Goal: Task Accomplishment & Management: Manage account settings

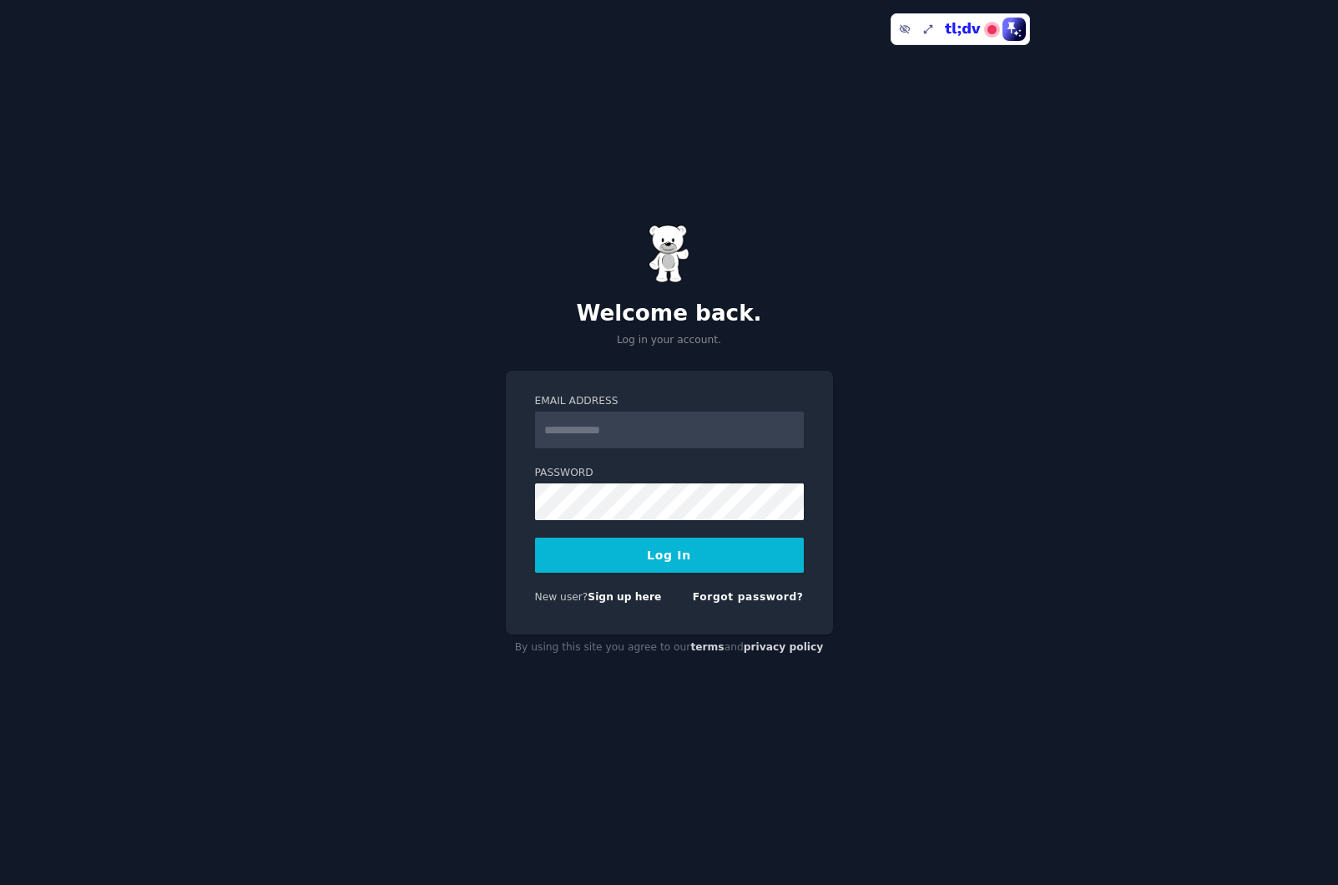
type input "**********"
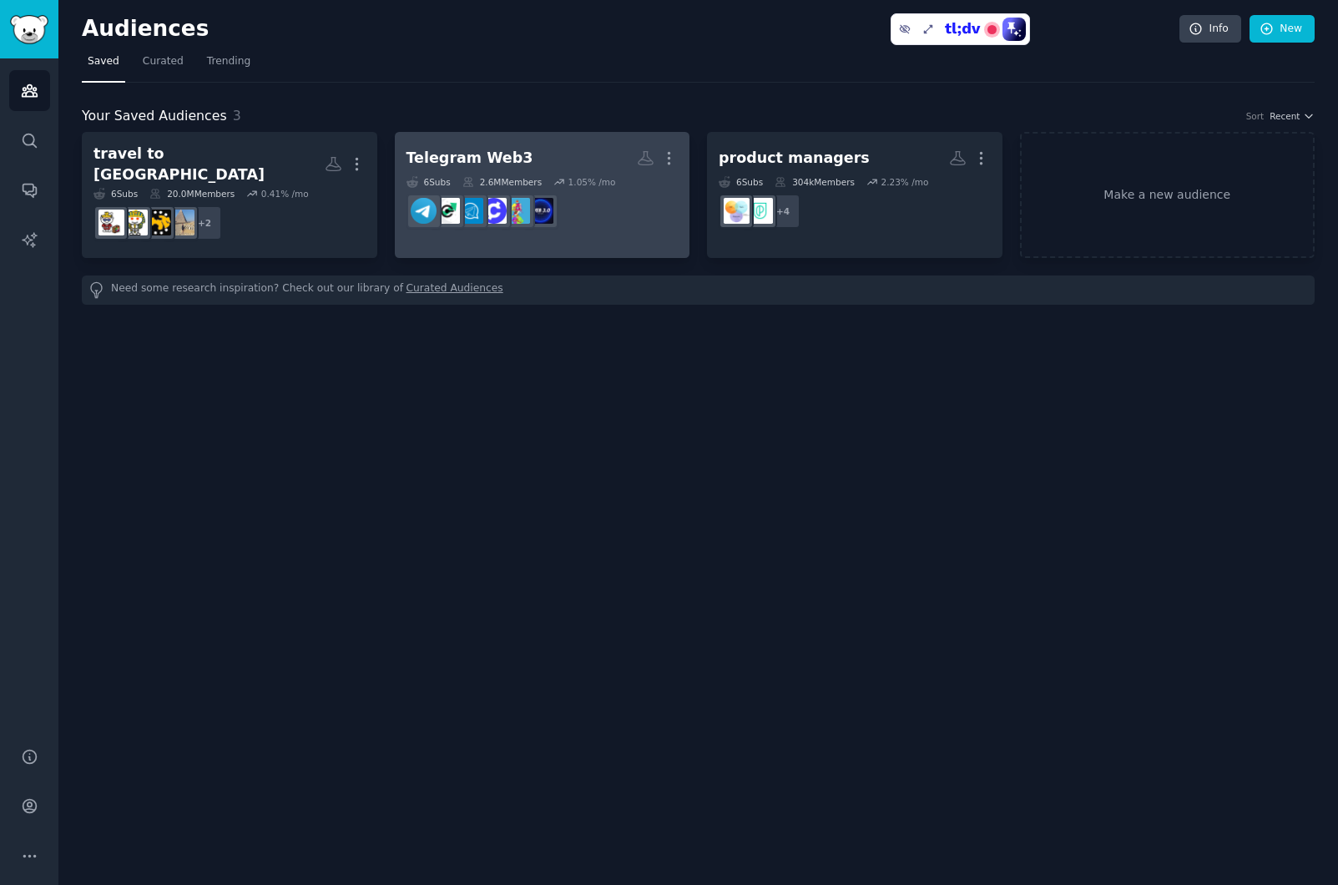
click at [523, 138] on link "Telegram Web3 More 6 Sub s 2.6M Members 1.05 % /mo r/CryptoJobsList" at bounding box center [542, 195] width 295 height 126
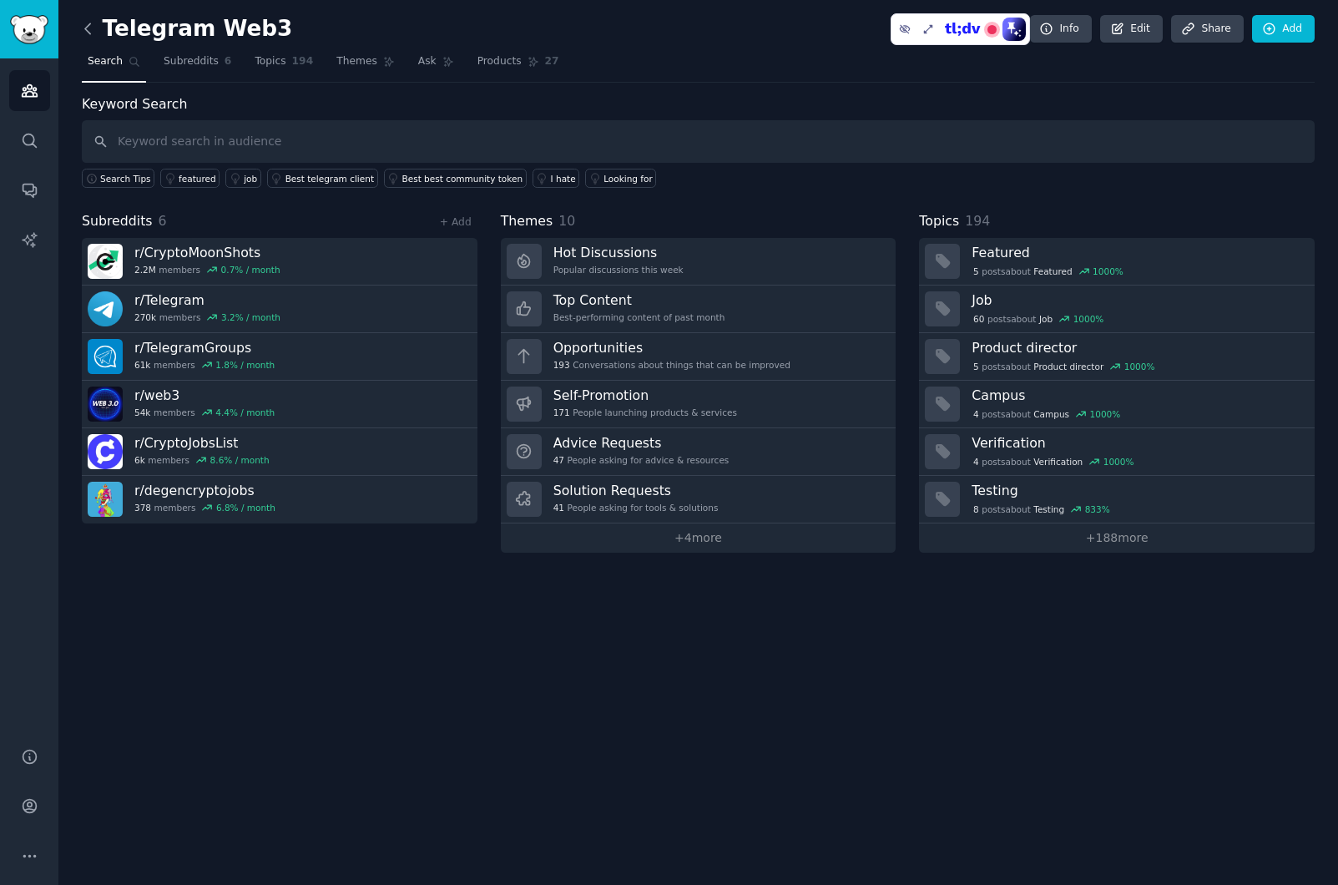
click at [88, 34] on icon at bounding box center [88, 29] width 18 height 18
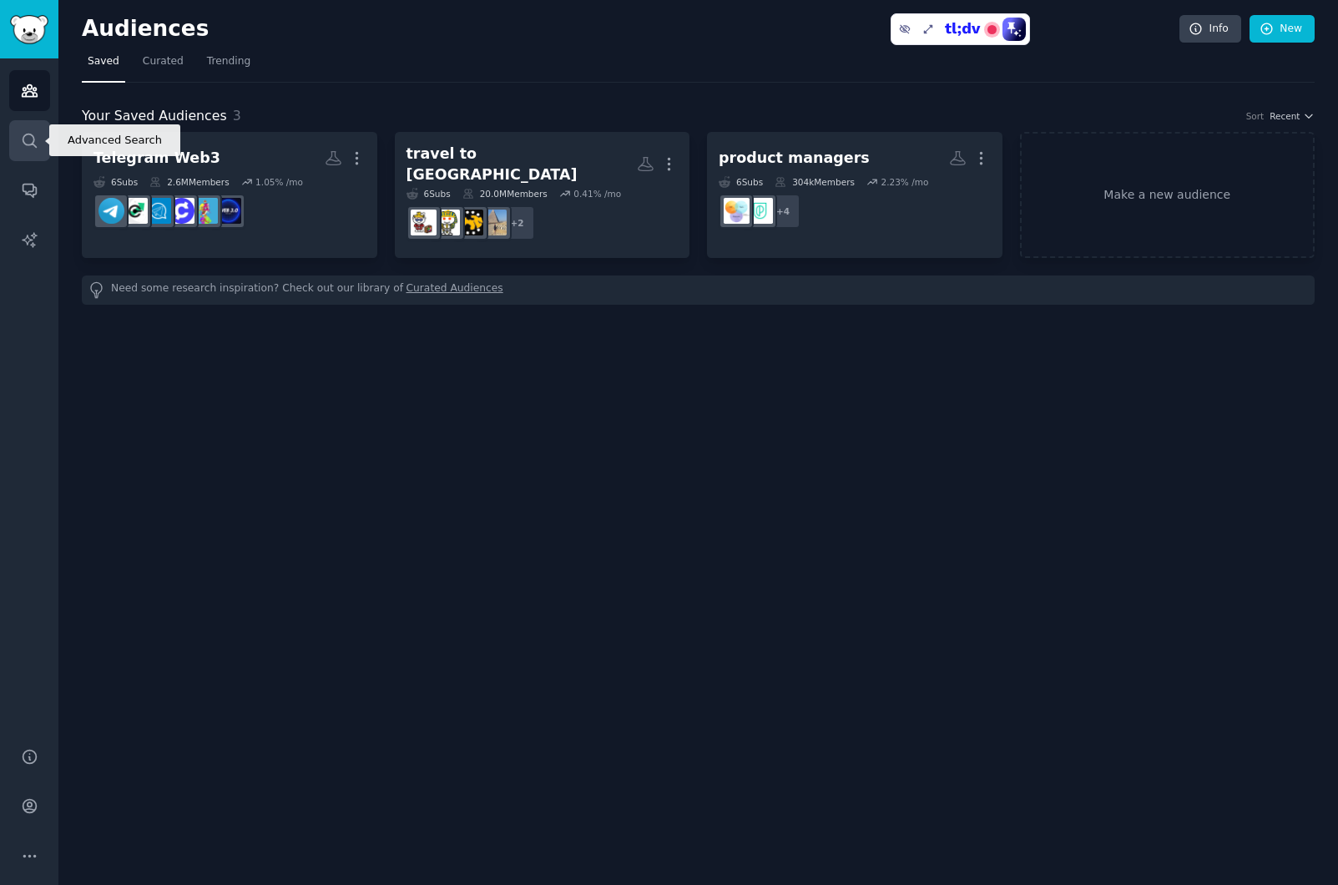
click at [24, 150] on link "Search" at bounding box center [29, 140] width 41 height 41
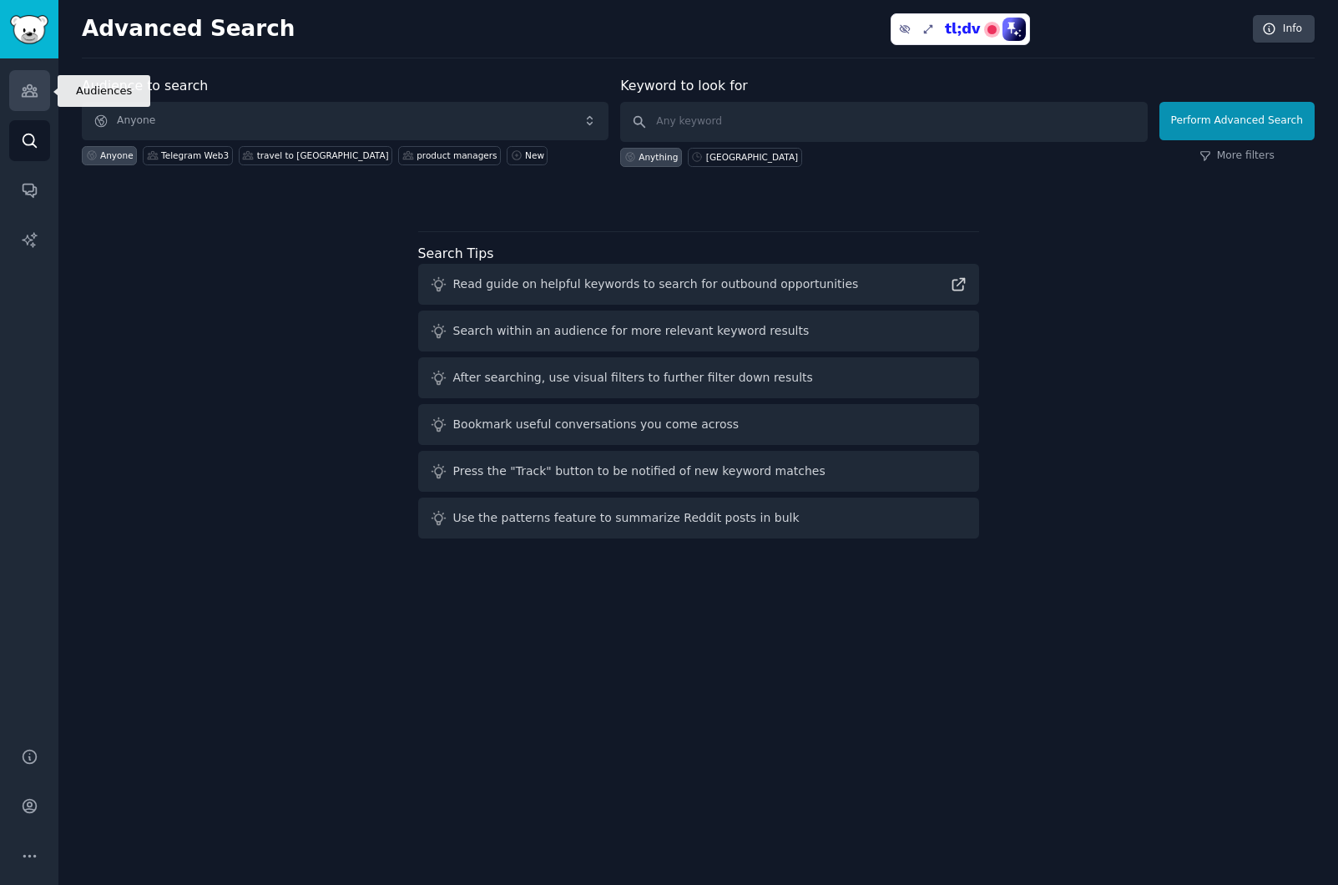
click at [33, 88] on icon "Sidebar" at bounding box center [29, 91] width 15 height 12
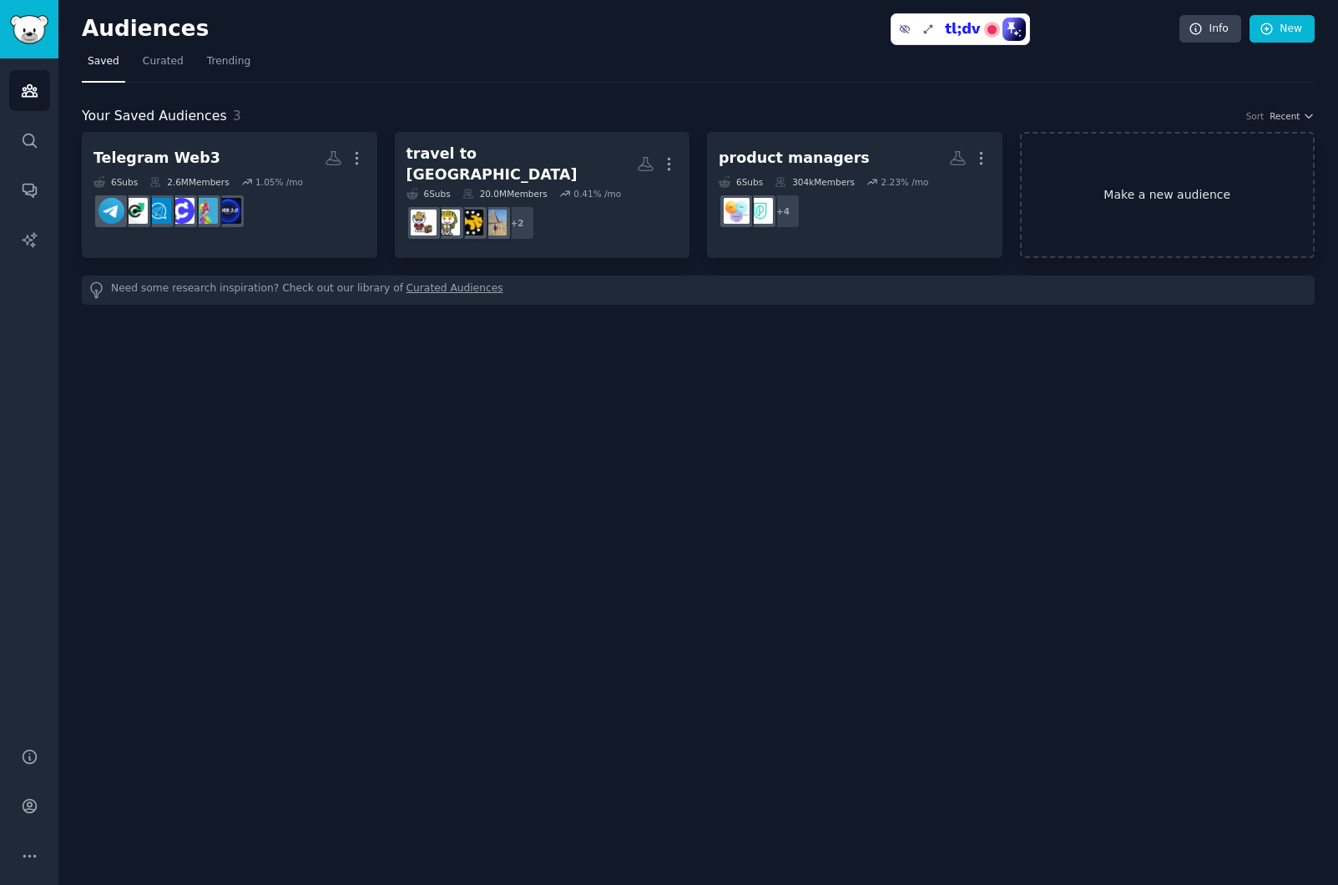
click at [1237, 173] on link "Make a new audience" at bounding box center [1167, 195] width 295 height 126
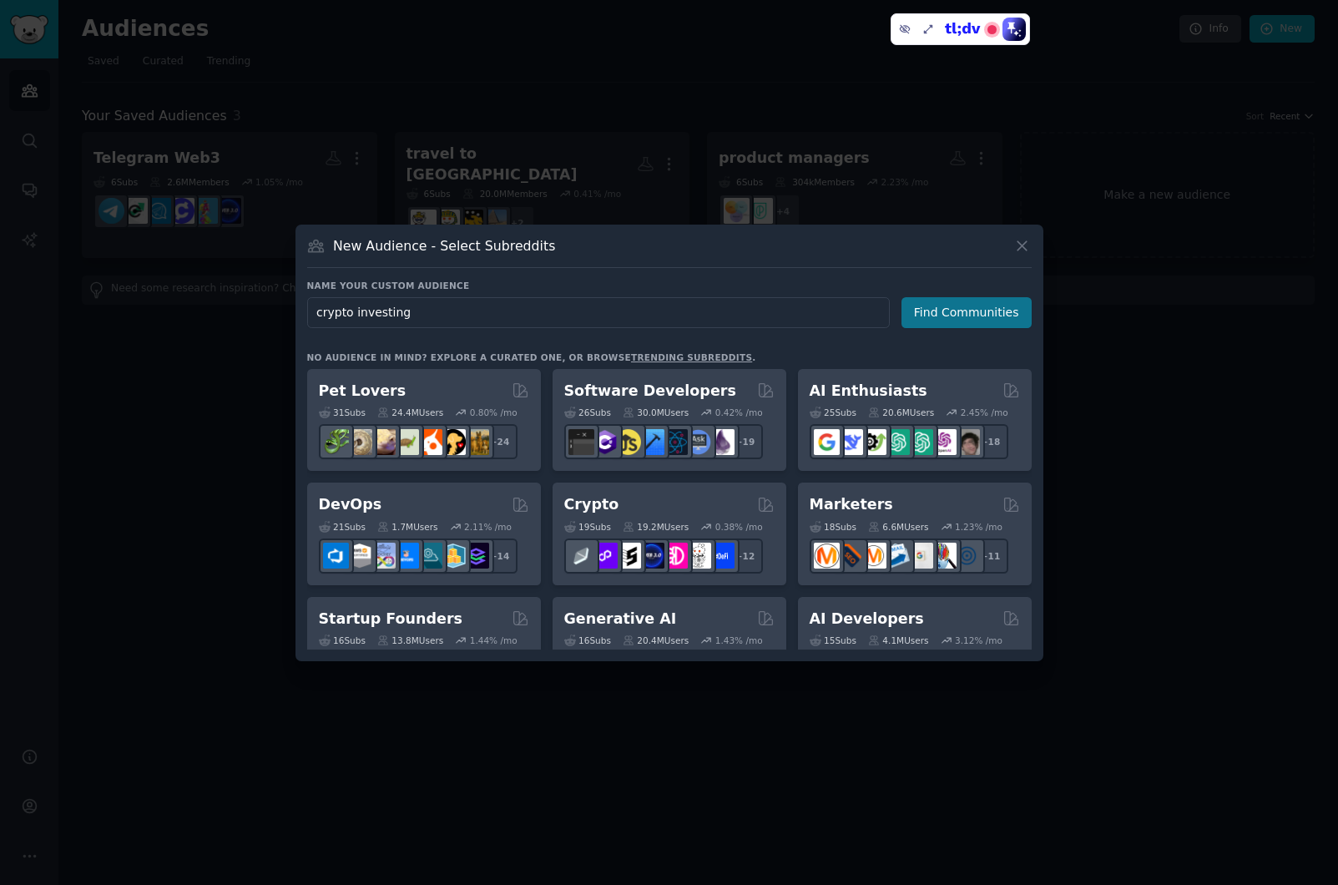
type input "crypto investing"
click at [960, 312] on button "Find Communities" at bounding box center [967, 312] width 130 height 31
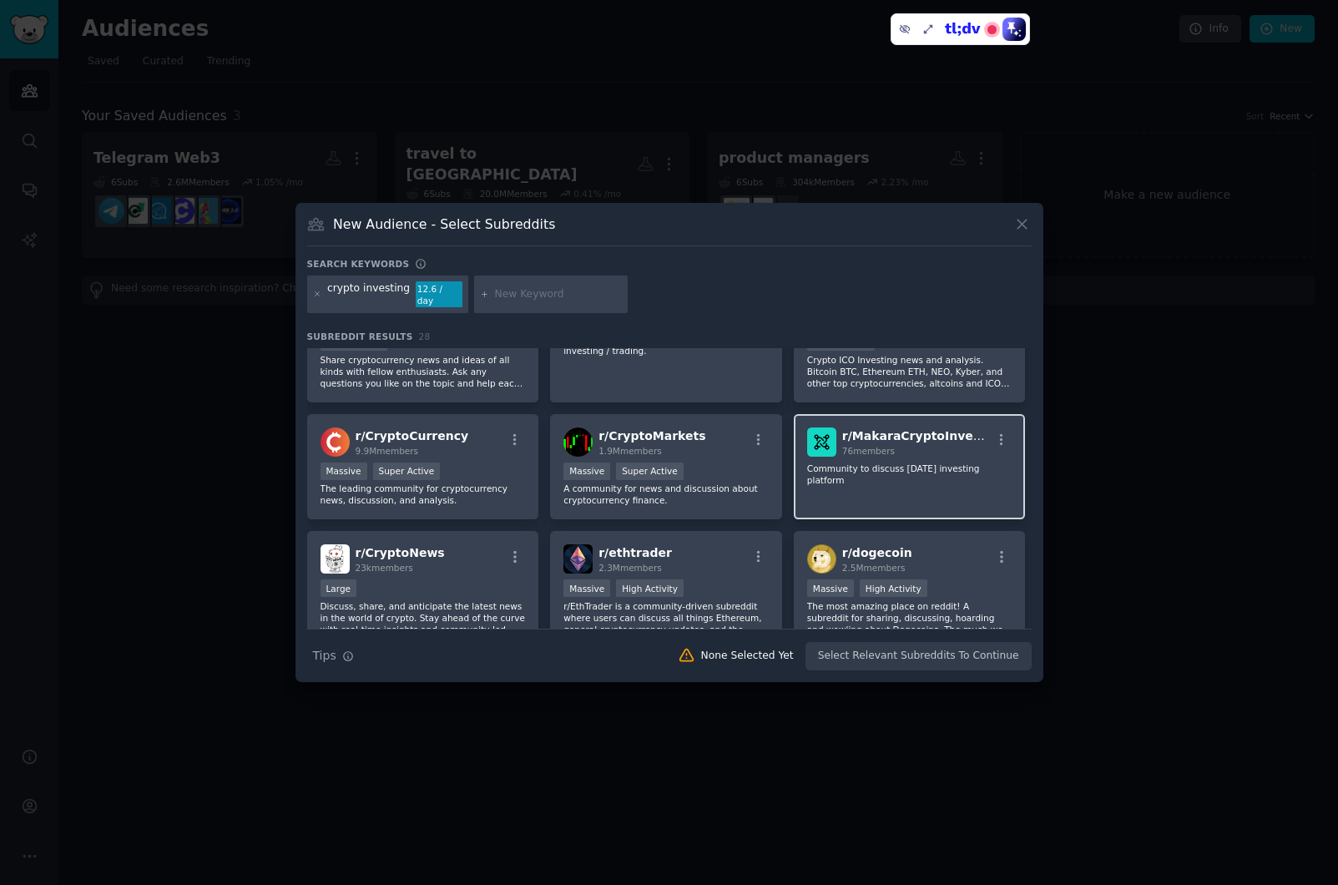
scroll to position [70, 0]
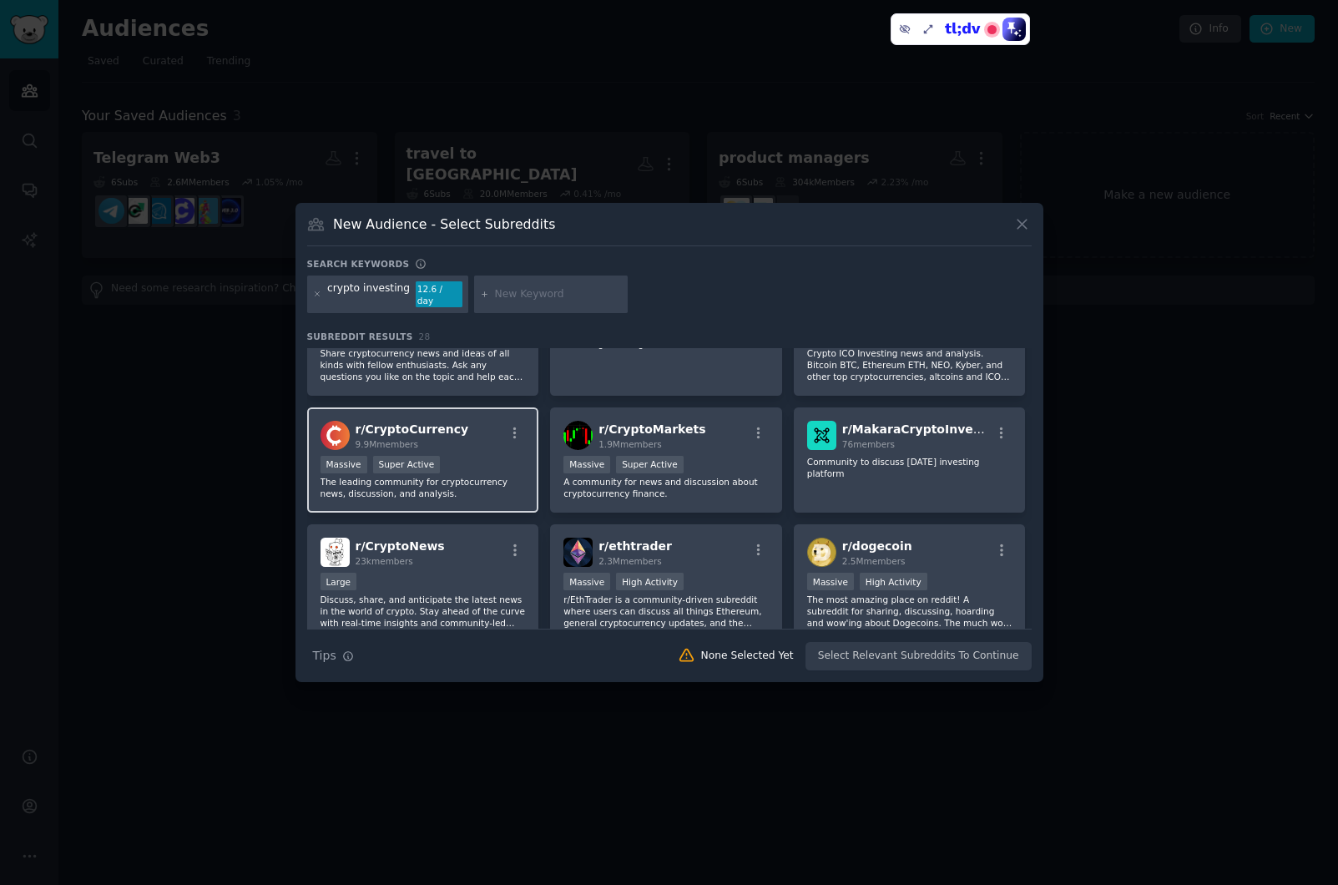
click at [426, 431] on h2 "r/ CryptoCurrency 9.9M members" at bounding box center [413, 435] width 114 height 29
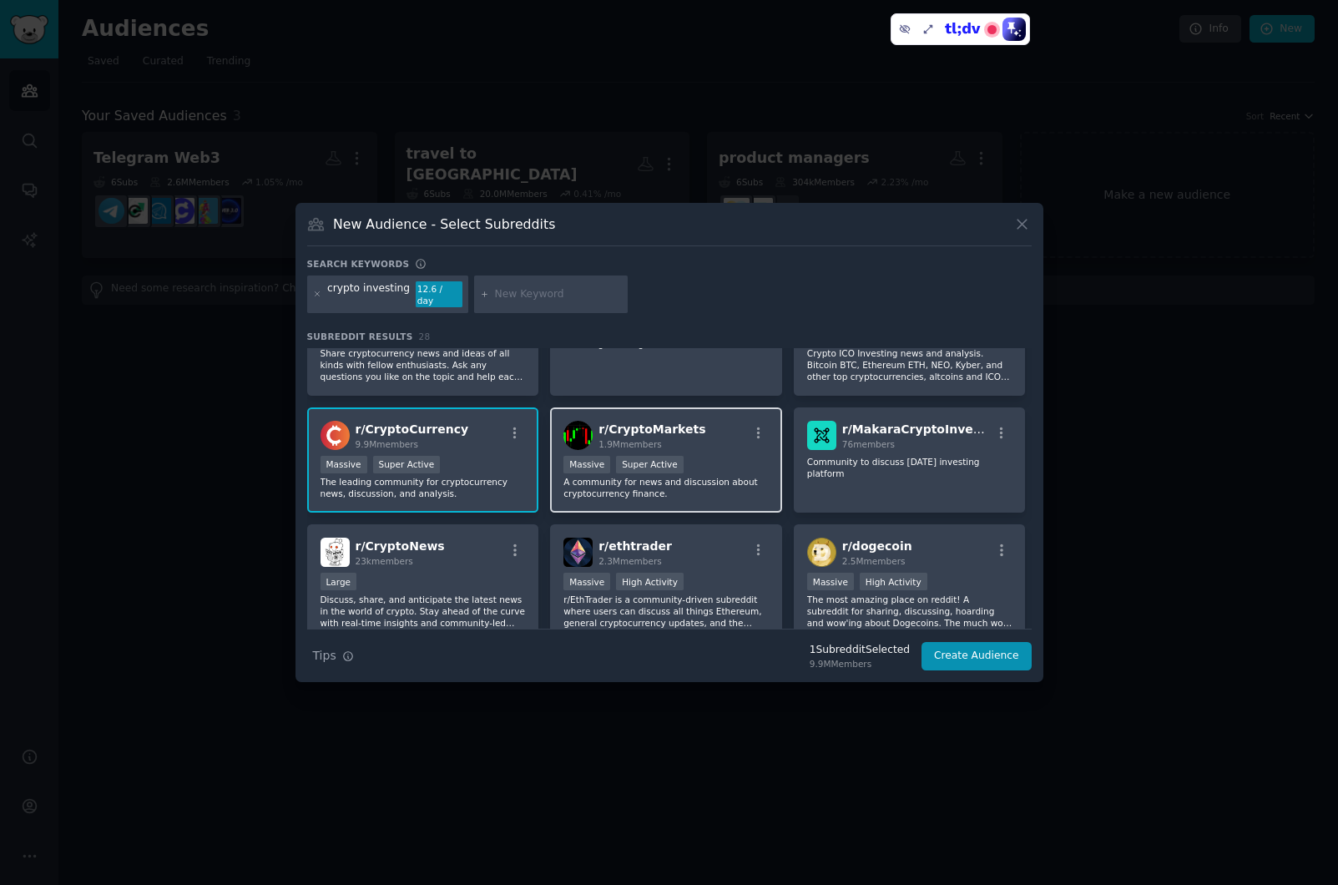
click at [694, 444] on div "r/ CryptoMarkets 1.9M members >= 95th percentile for submissions / day Massive …" at bounding box center [666, 460] width 232 height 106
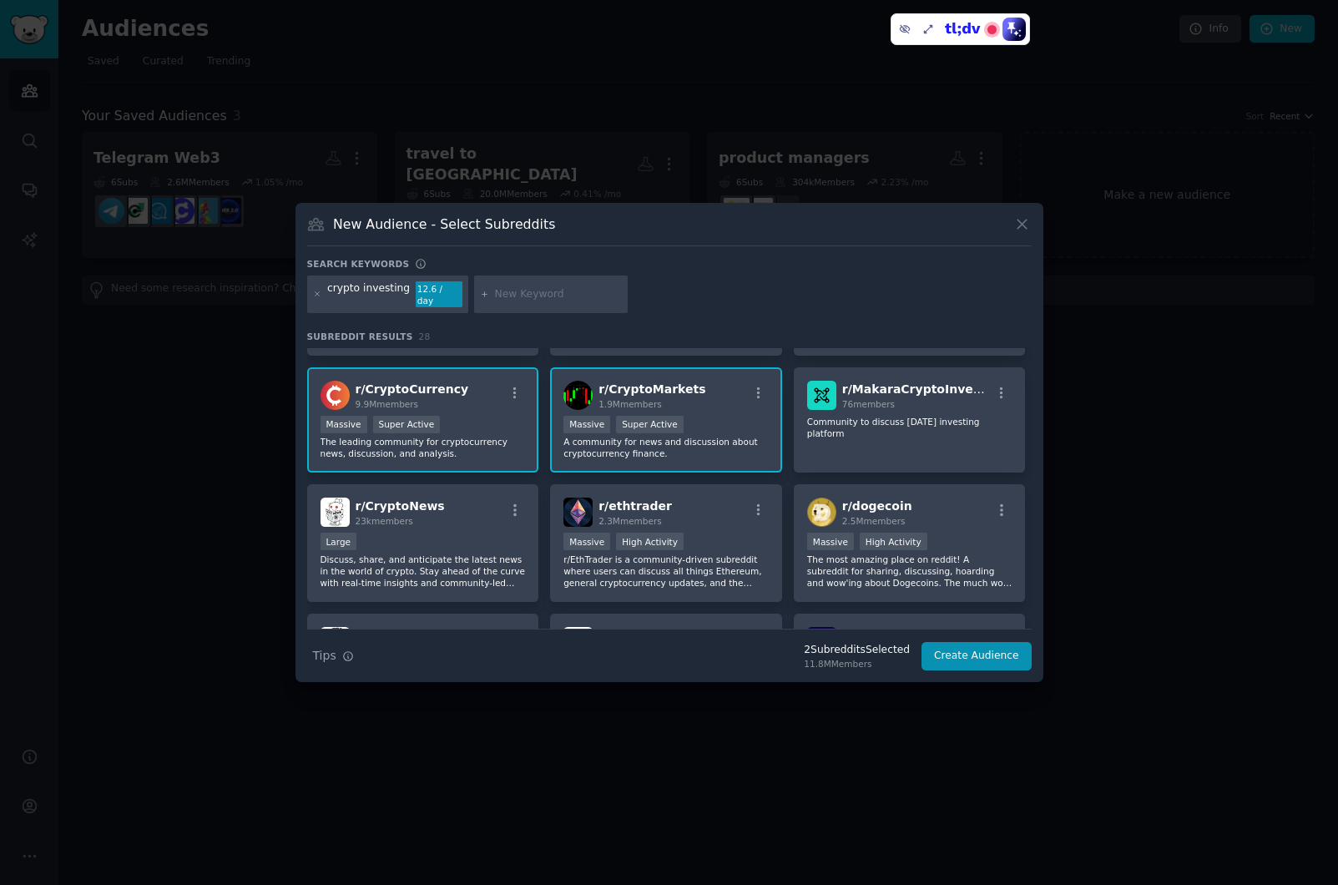
scroll to position [111, 0]
click at [703, 524] on div "r/ ethtrader 2.3M members Massive High Activity r/EthTrader is a community-driv…" at bounding box center [666, 542] width 232 height 118
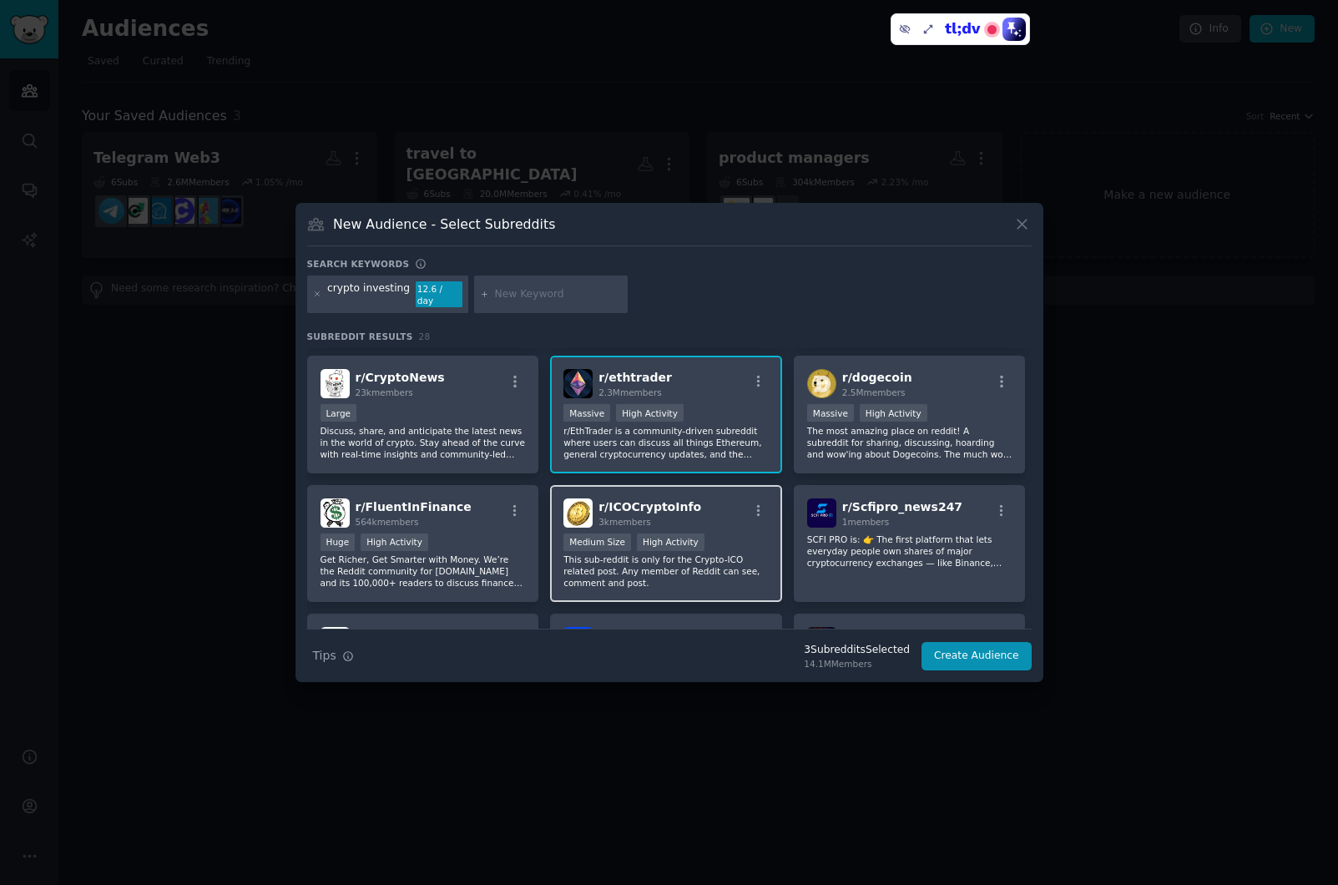
scroll to position [235, 0]
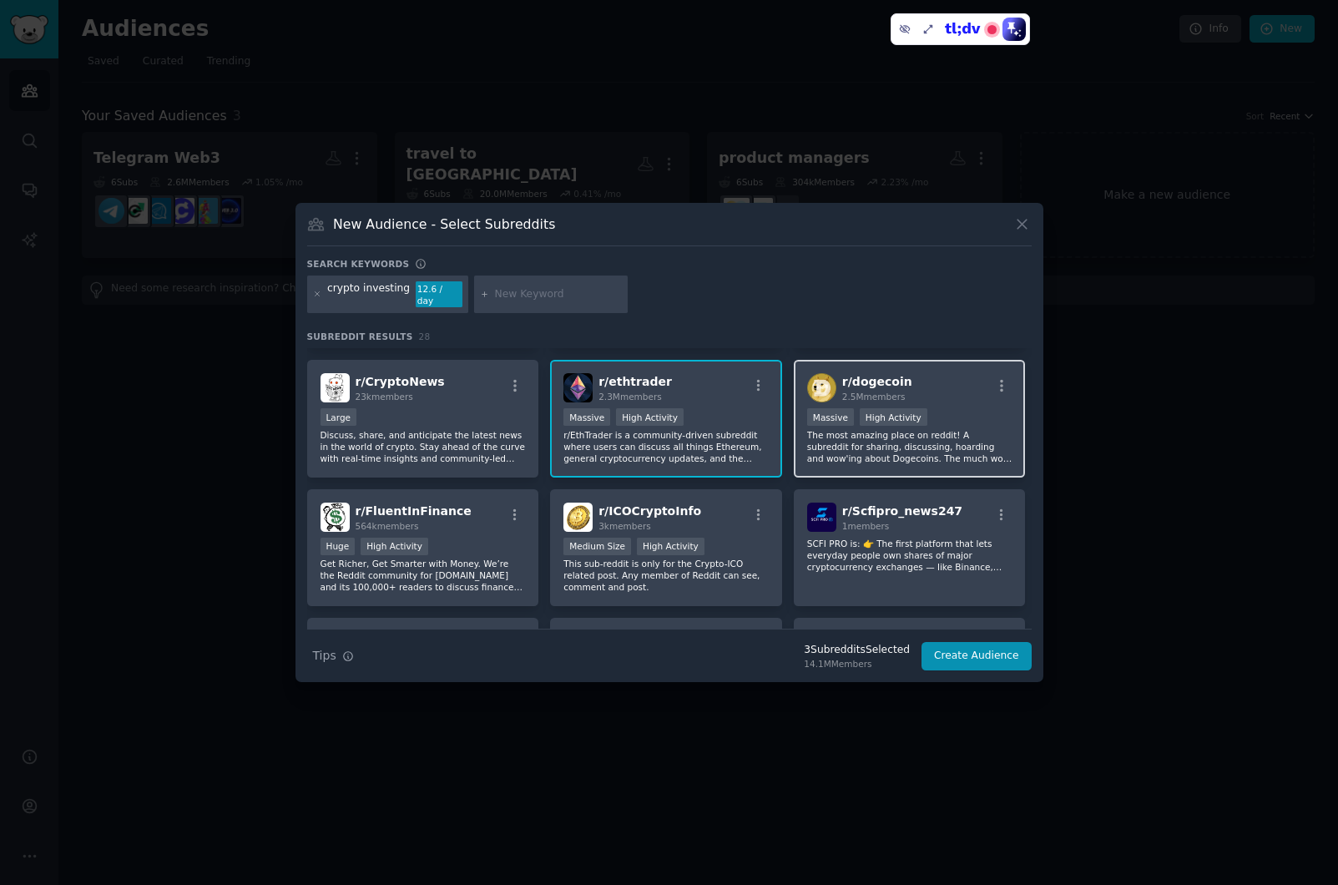
click at [968, 421] on div "Massive High Activity" at bounding box center [909, 418] width 205 height 21
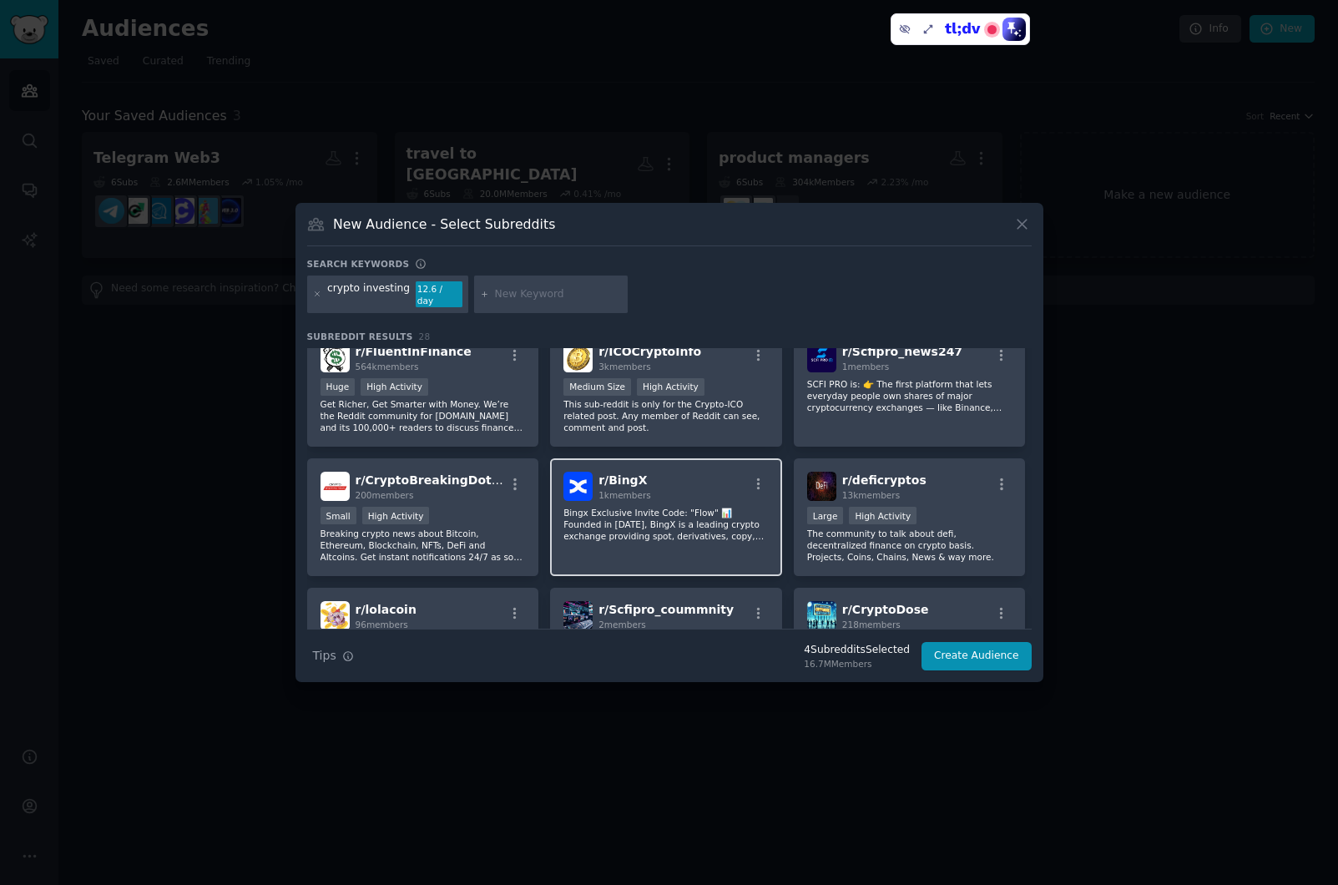
scroll to position [442, 0]
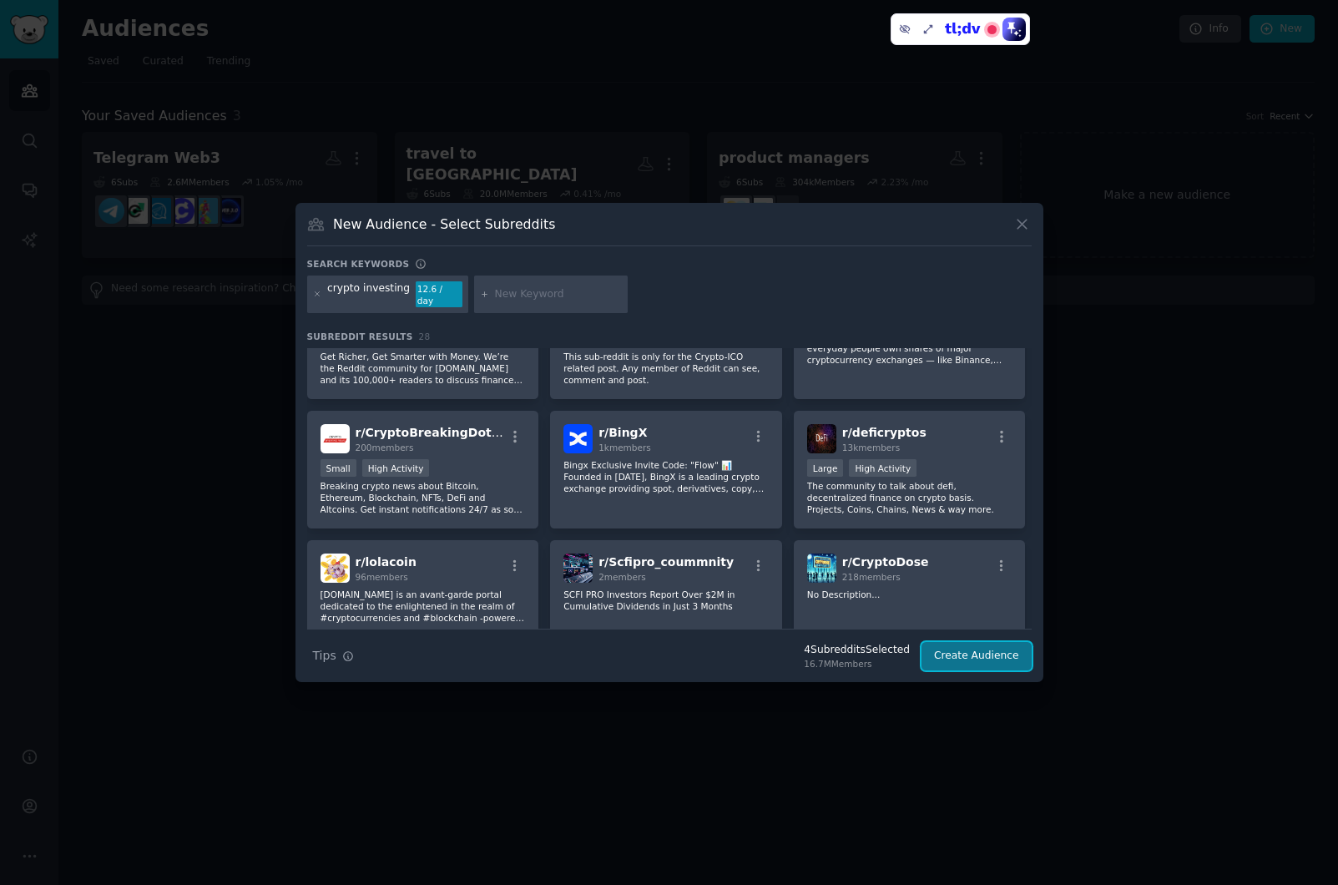
click at [979, 651] on button "Create Audience" at bounding box center [977, 656] width 110 height 28
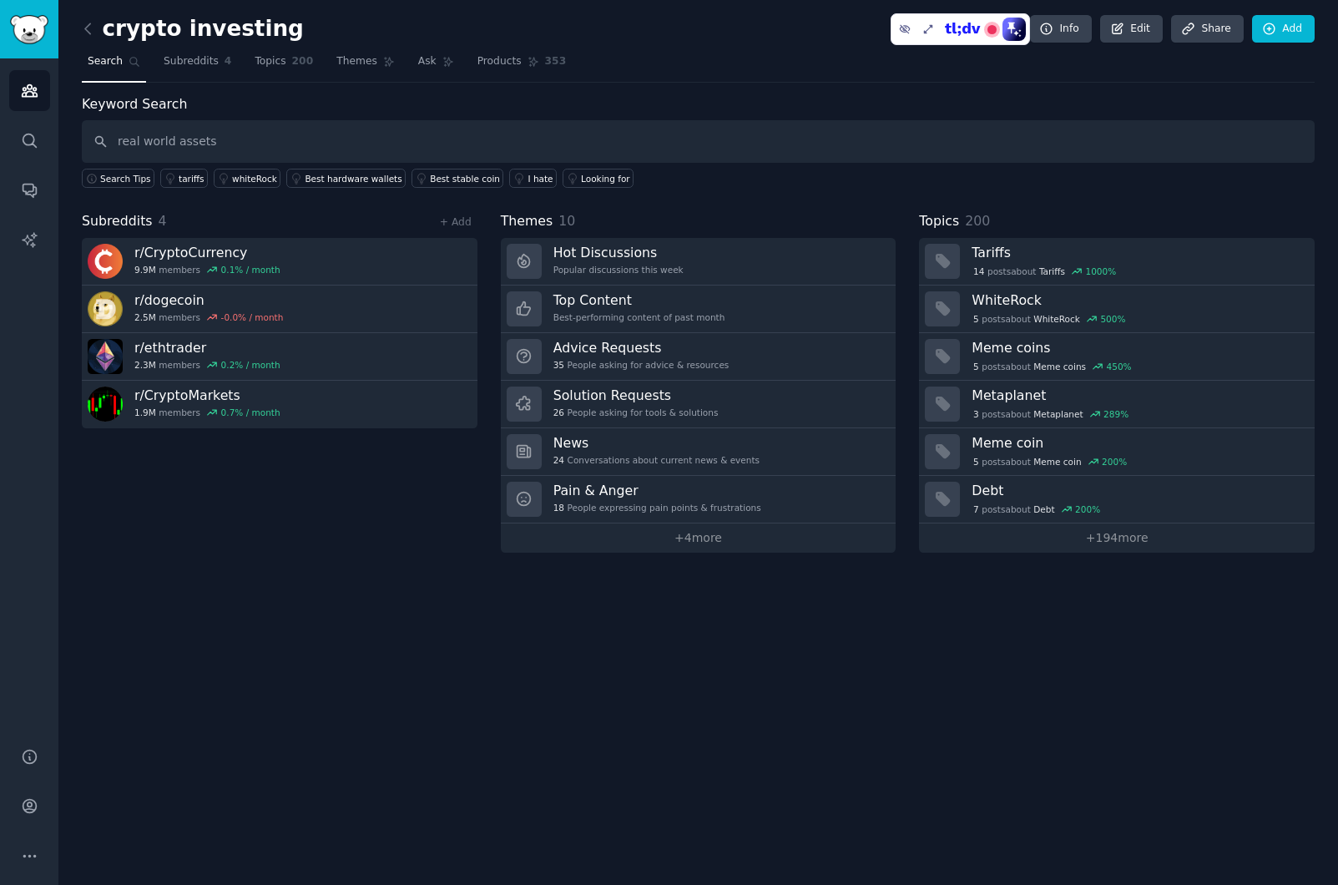
type input "real world assets"
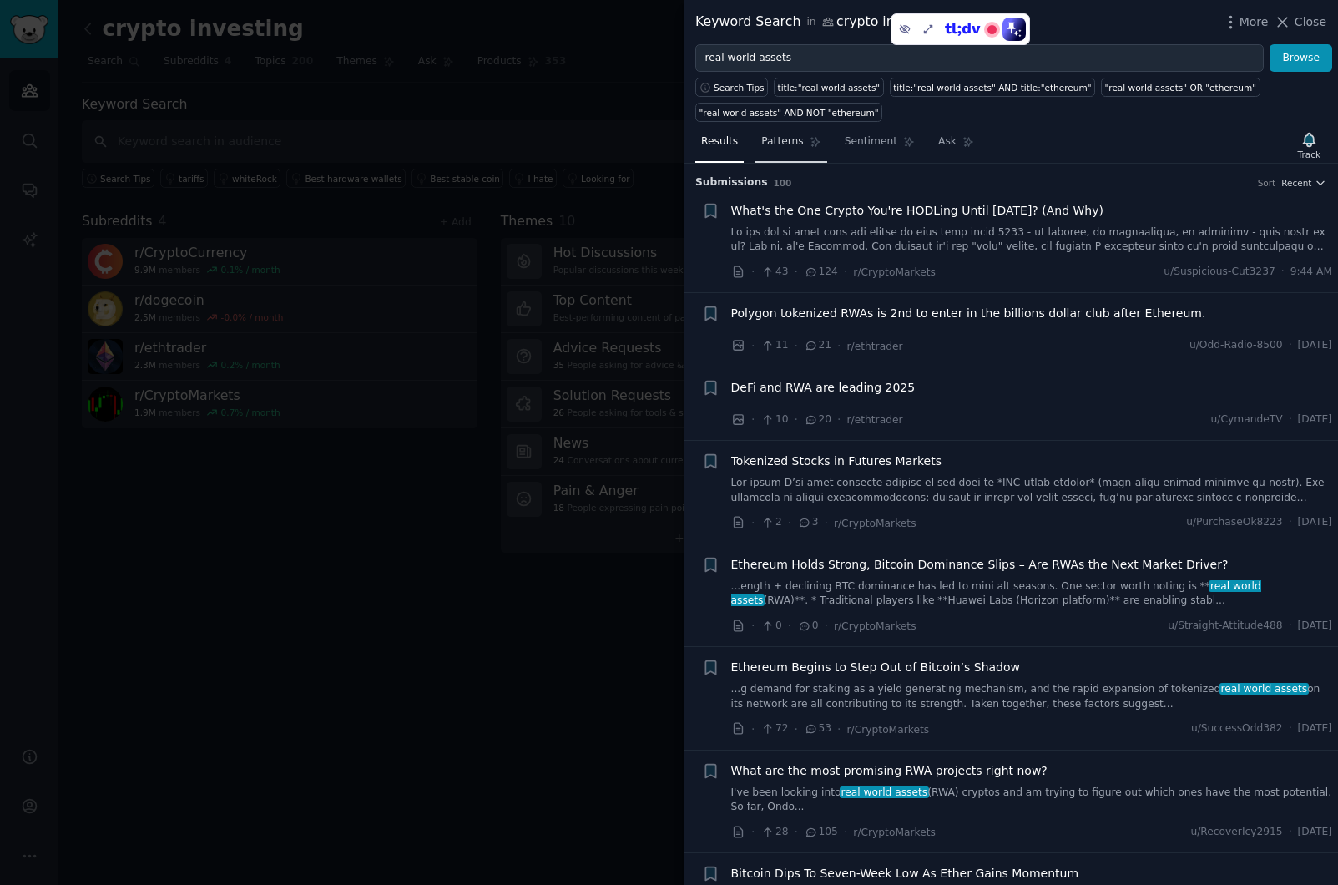
click at [780, 144] on span "Patterns" at bounding box center [782, 141] width 42 height 15
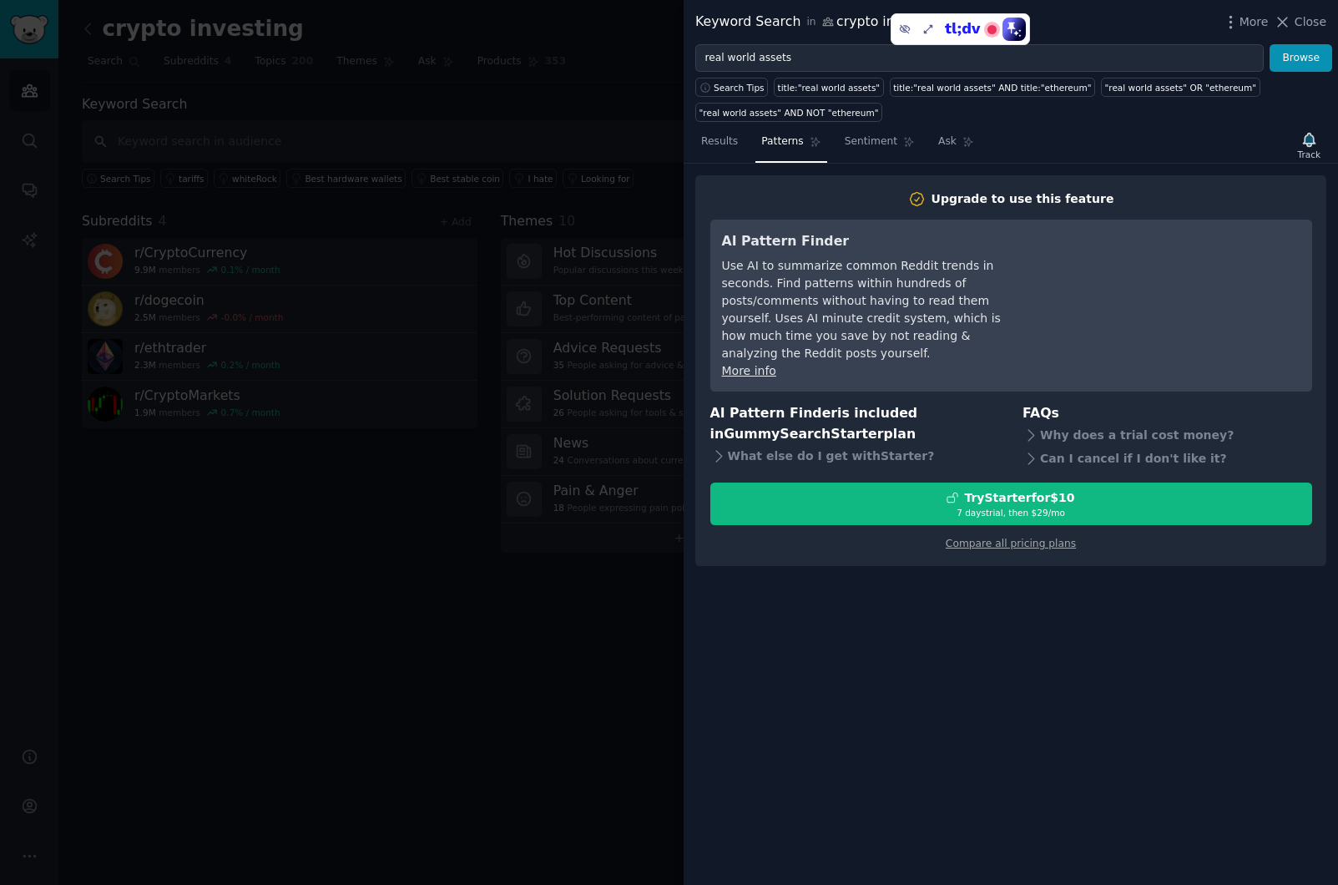
click at [179, 644] on div at bounding box center [669, 442] width 1338 height 885
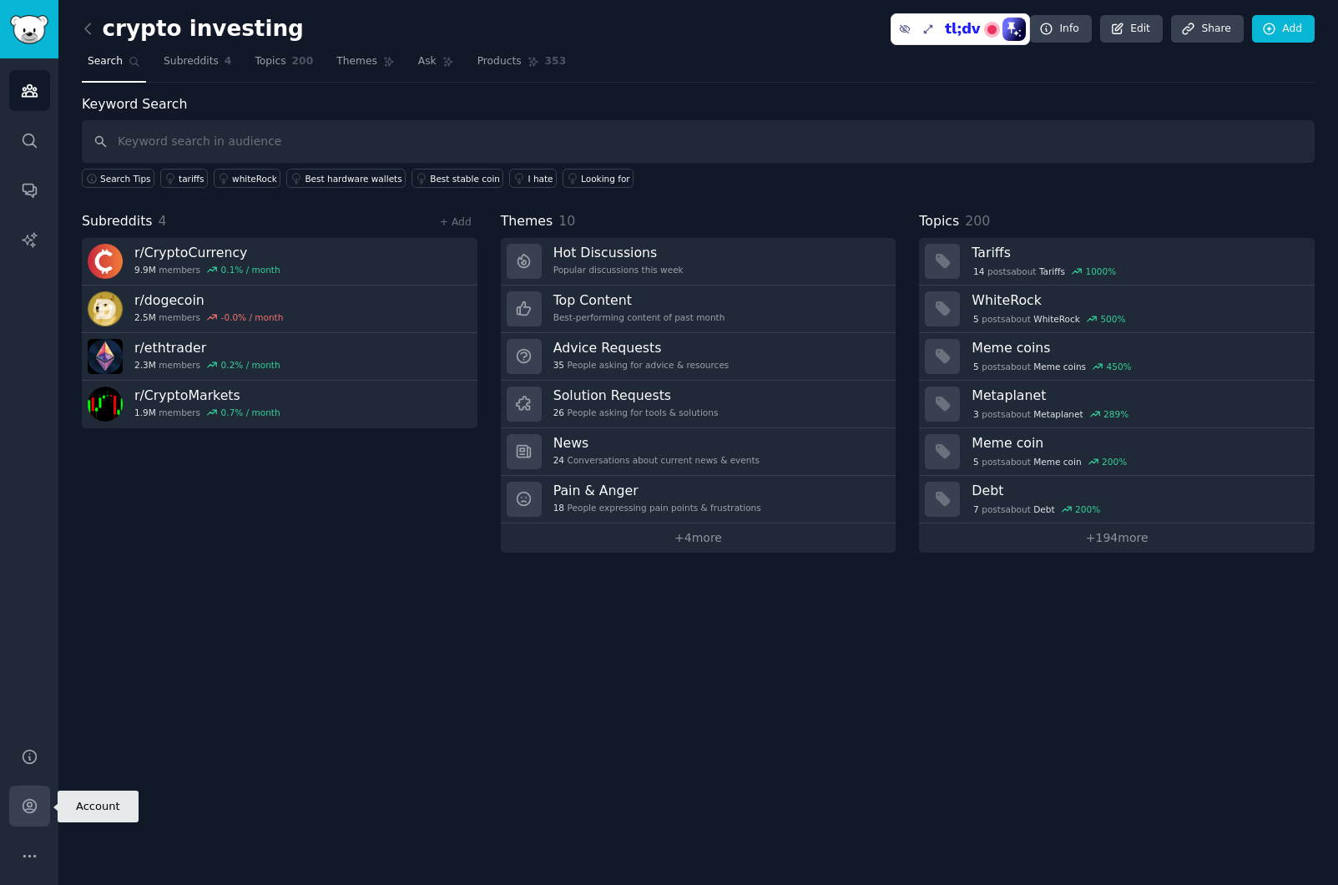
click at [32, 801] on icon "Sidebar" at bounding box center [30, 806] width 18 height 18
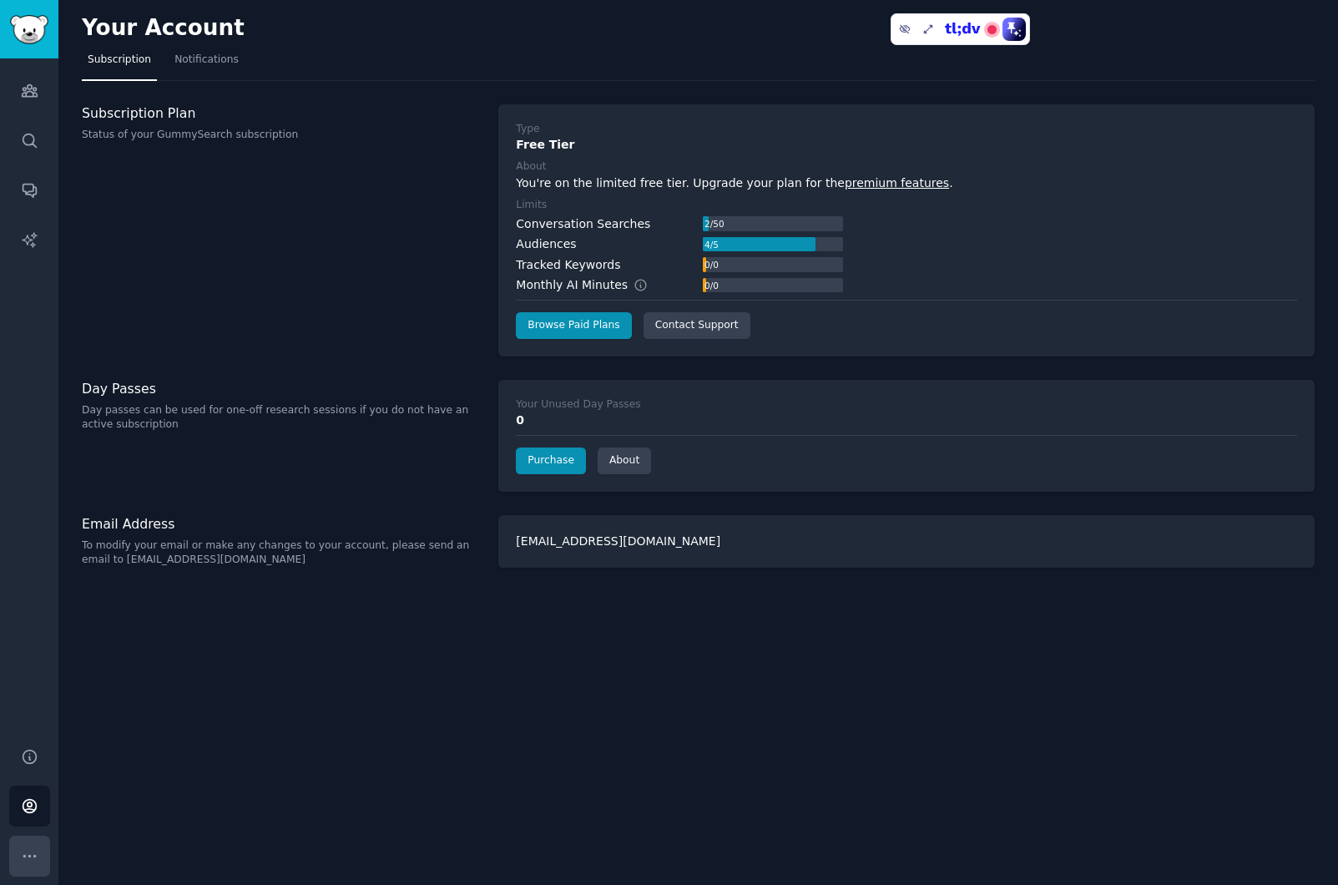
click at [28, 850] on icon "Sidebar" at bounding box center [30, 856] width 18 height 18
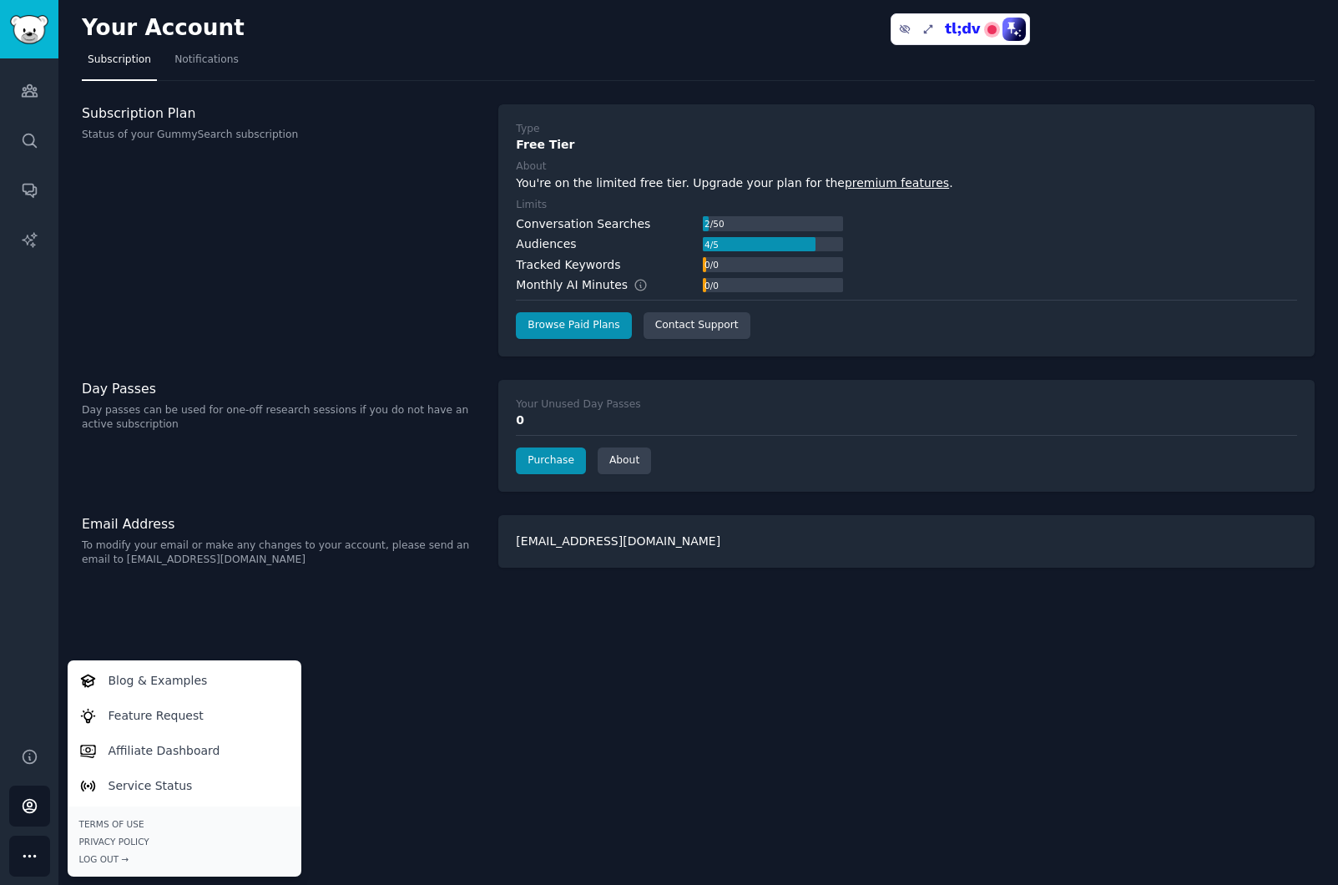
click at [414, 733] on div "Your Account Subscription Notifications Subscription Plan Status of your GummyS…" at bounding box center [698, 442] width 1280 height 885
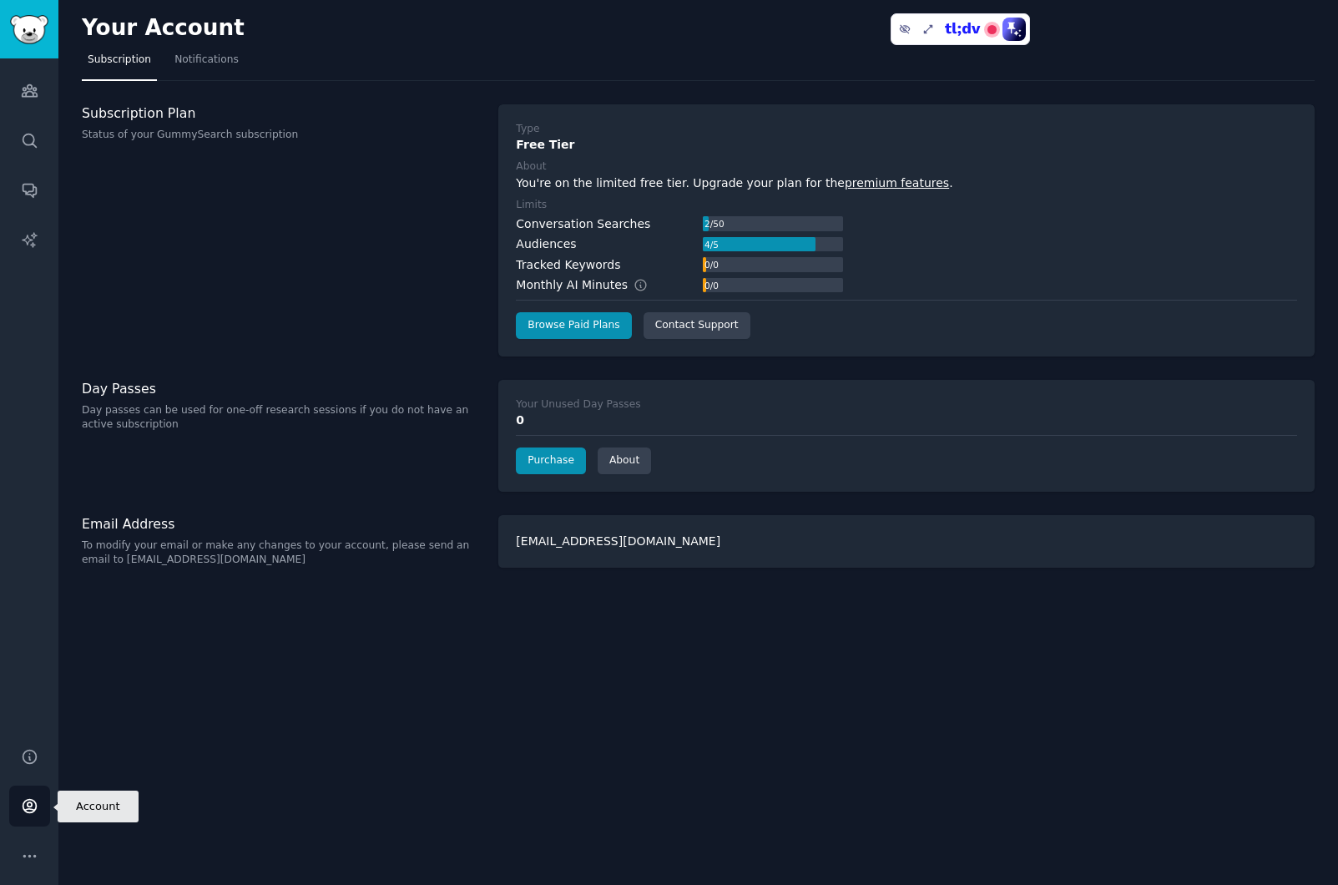
click at [18, 811] on link "Account" at bounding box center [29, 805] width 41 height 41
click at [33, 804] on icon "Sidebar" at bounding box center [30, 806] width 18 height 18
click at [35, 858] on icon "Sidebar" at bounding box center [30, 856] width 18 height 18
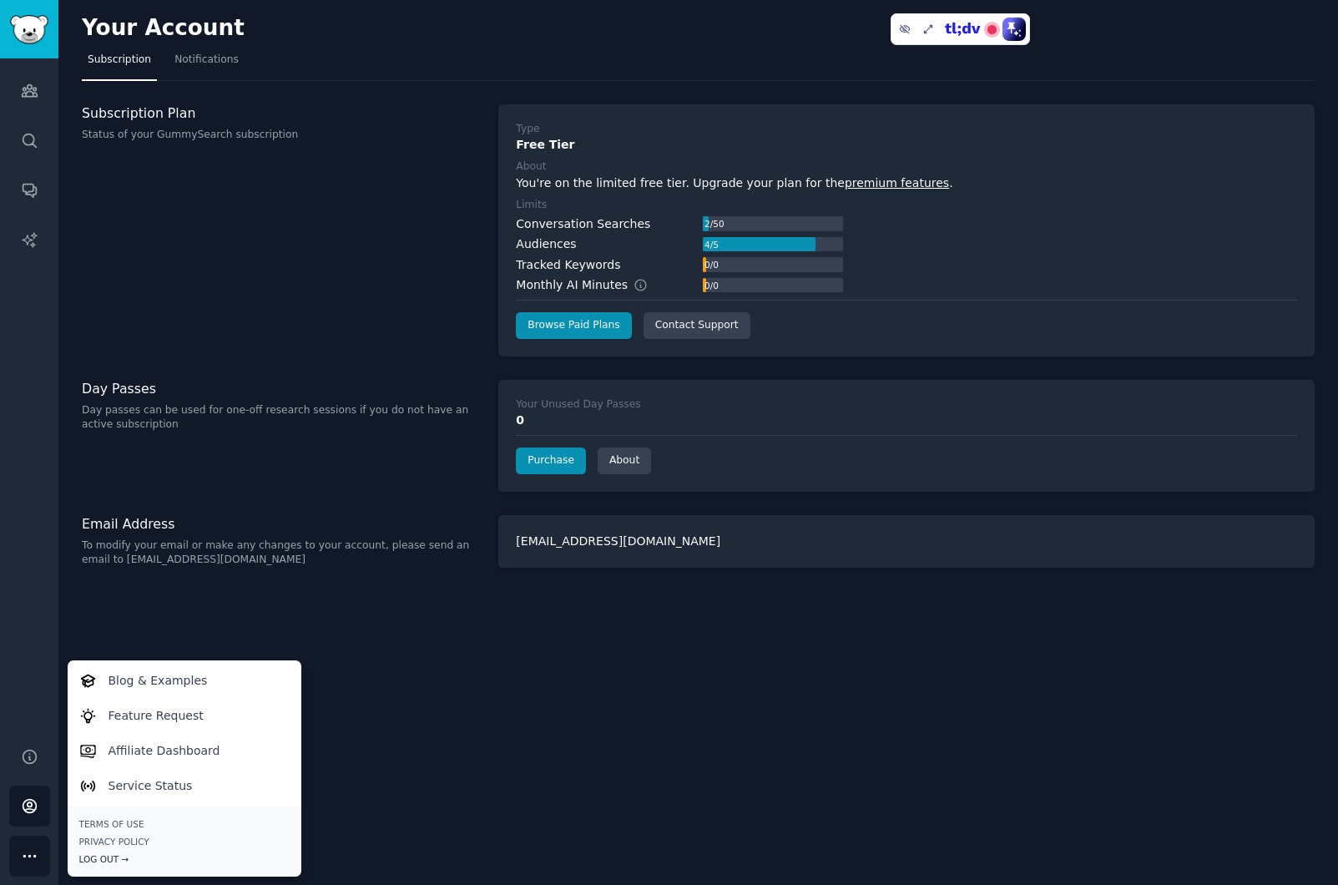
click at [98, 857] on div "Log Out →" at bounding box center [184, 859] width 210 height 12
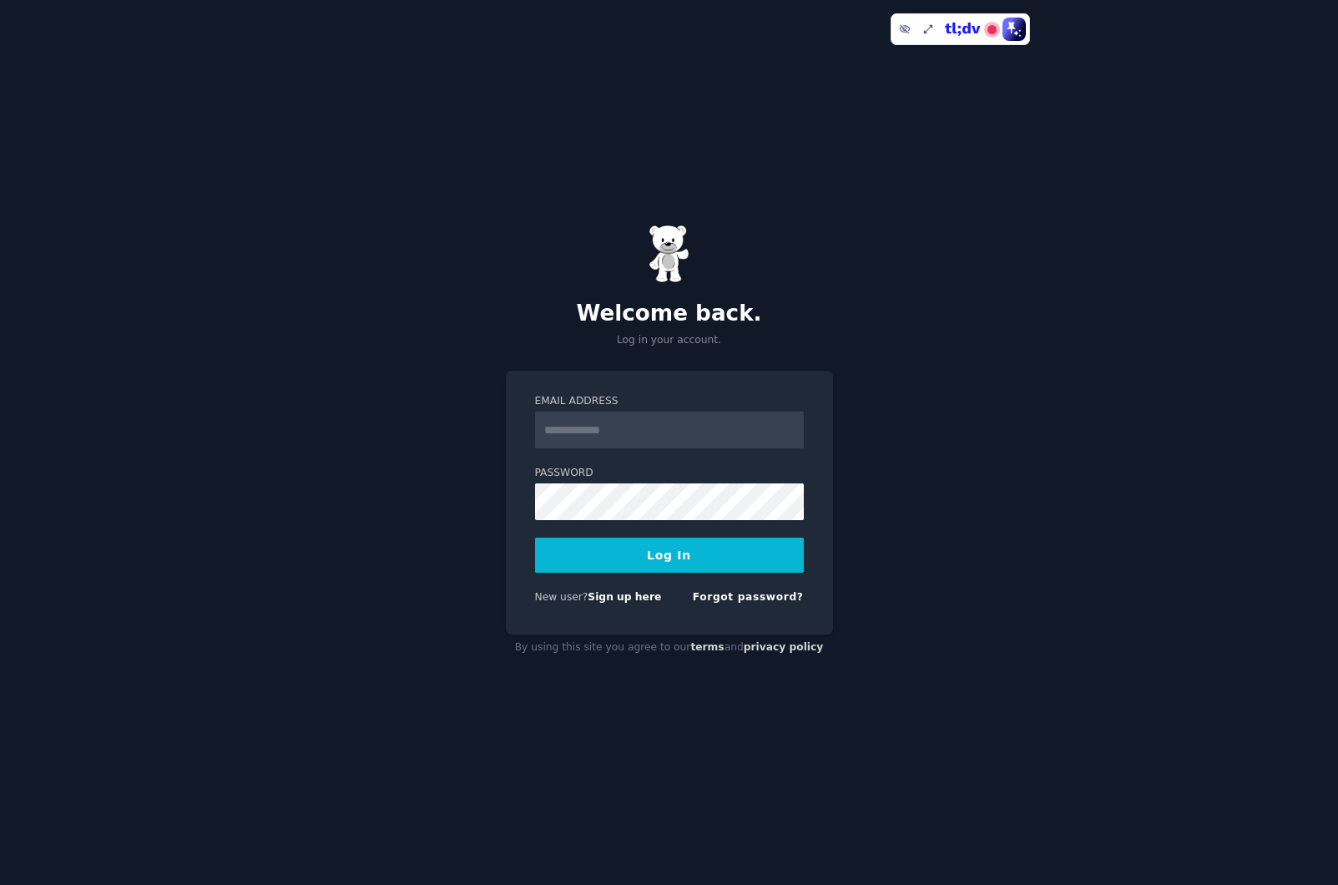
type input "**********"
